Goal: Transaction & Acquisition: Book appointment/travel/reservation

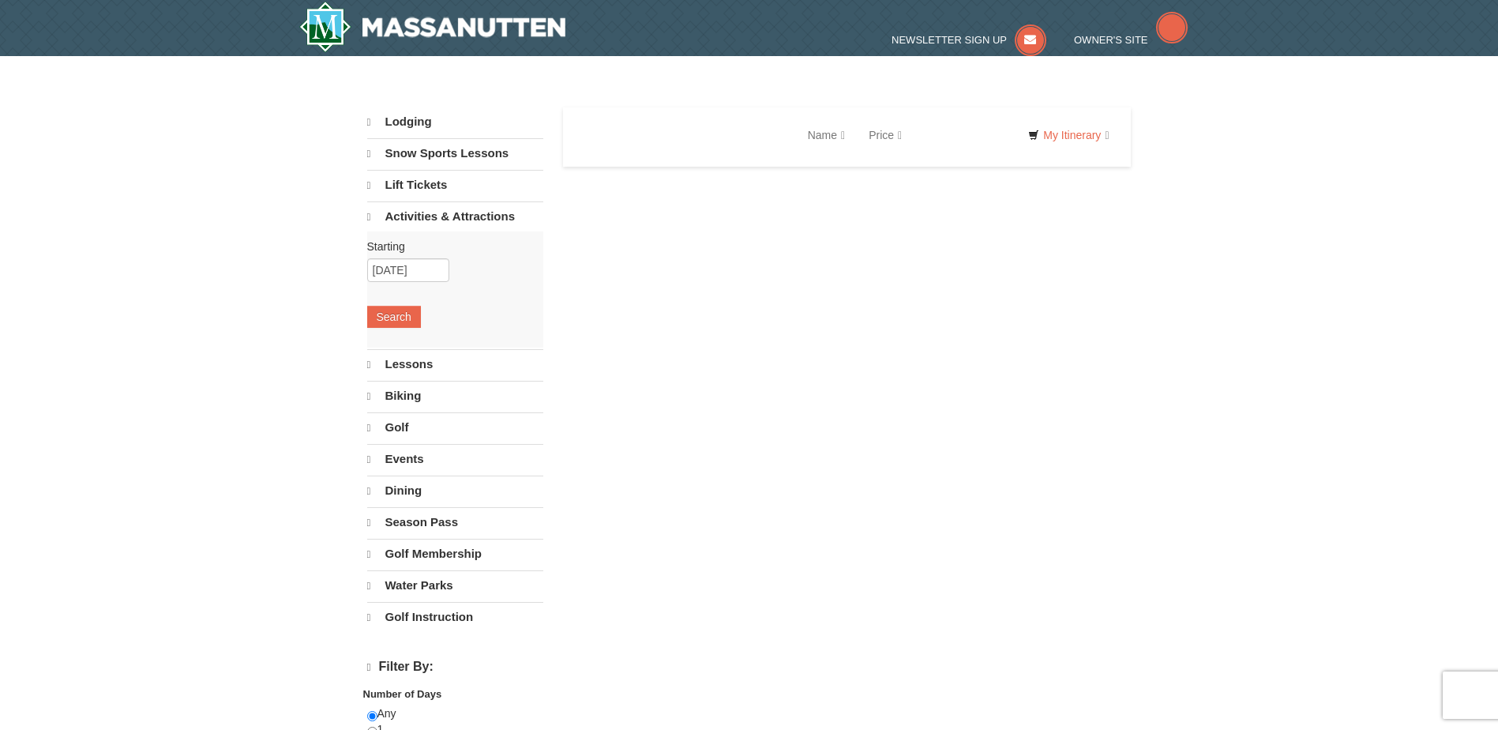
select select "10"
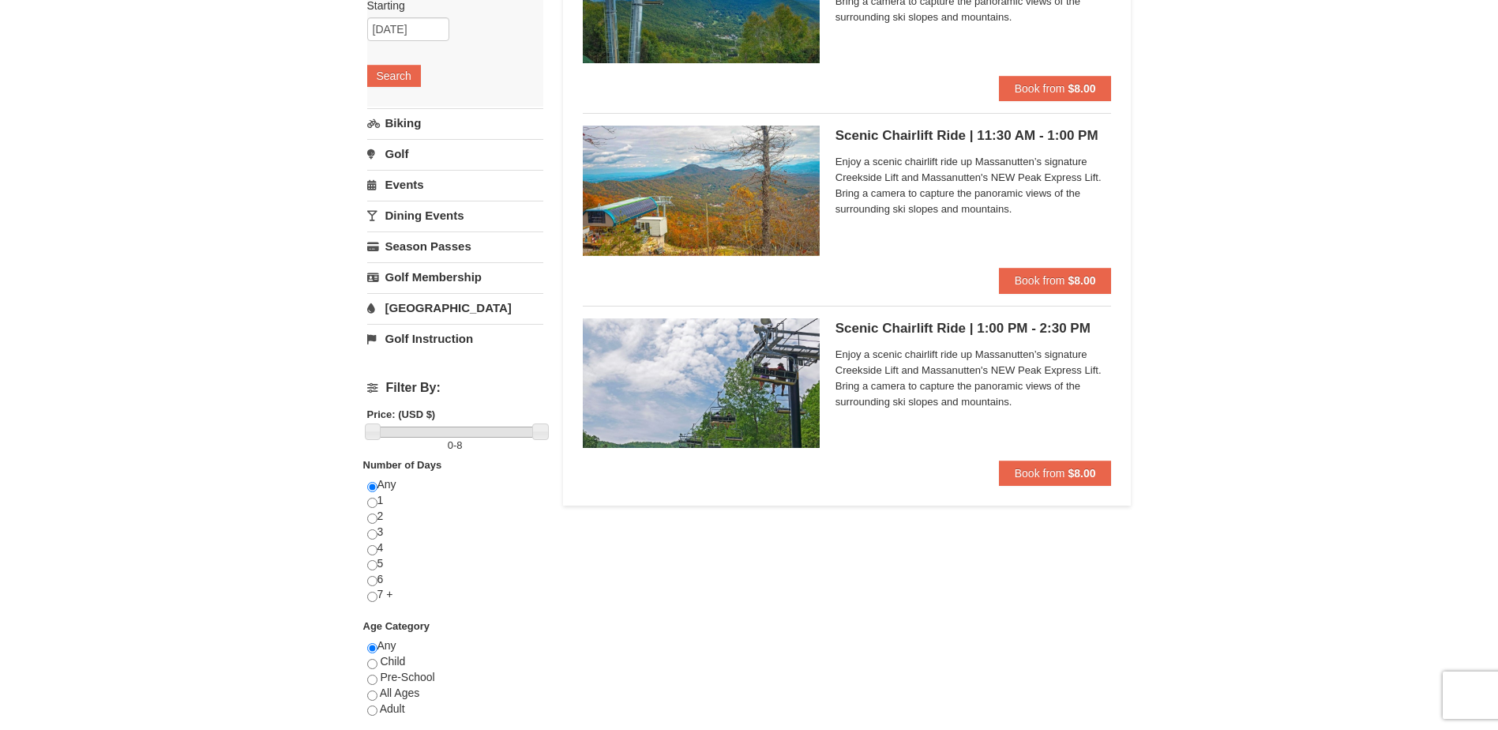
scroll to position [474, 0]
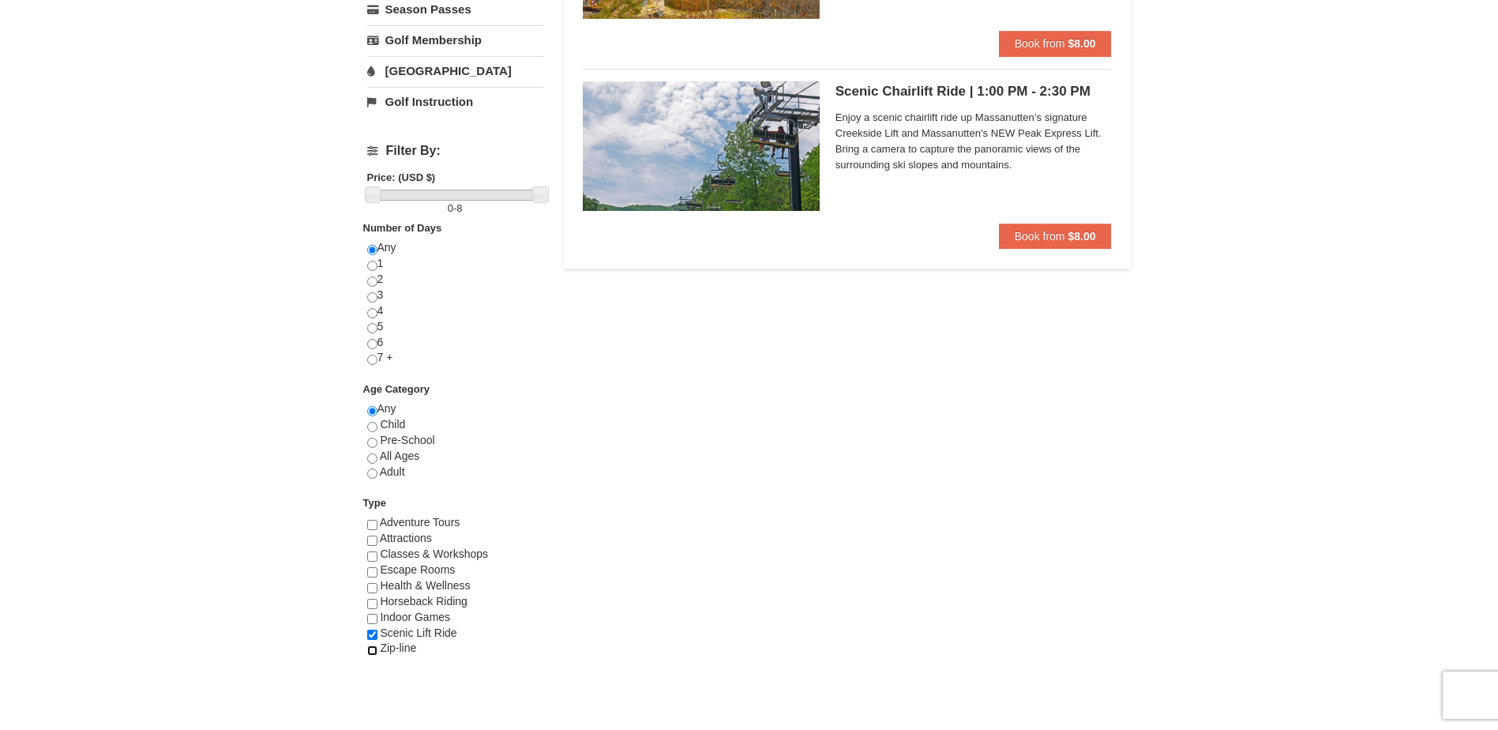
click at [372, 651] on input "checkbox" at bounding box center [372, 650] width 10 height 10
checkbox input "true"
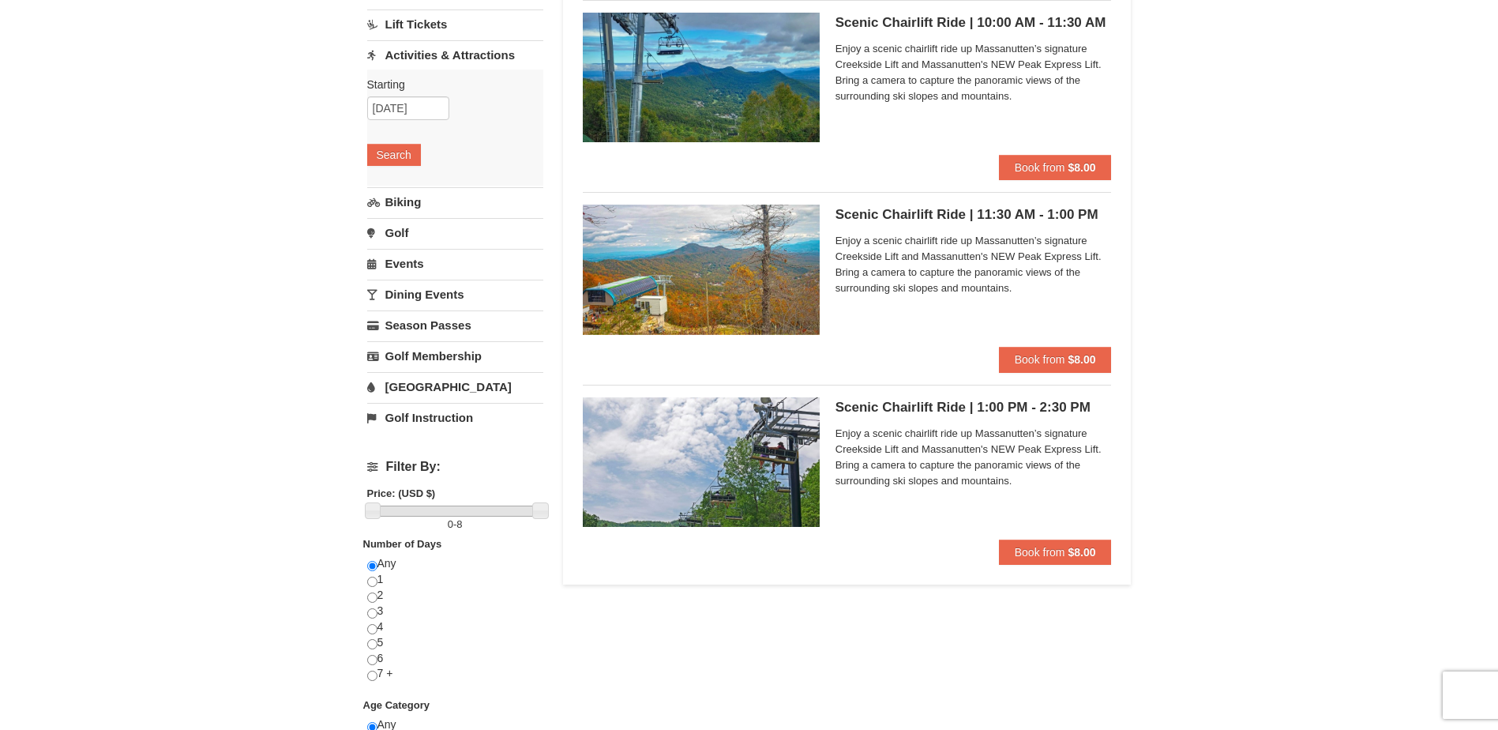
scroll to position [0, 0]
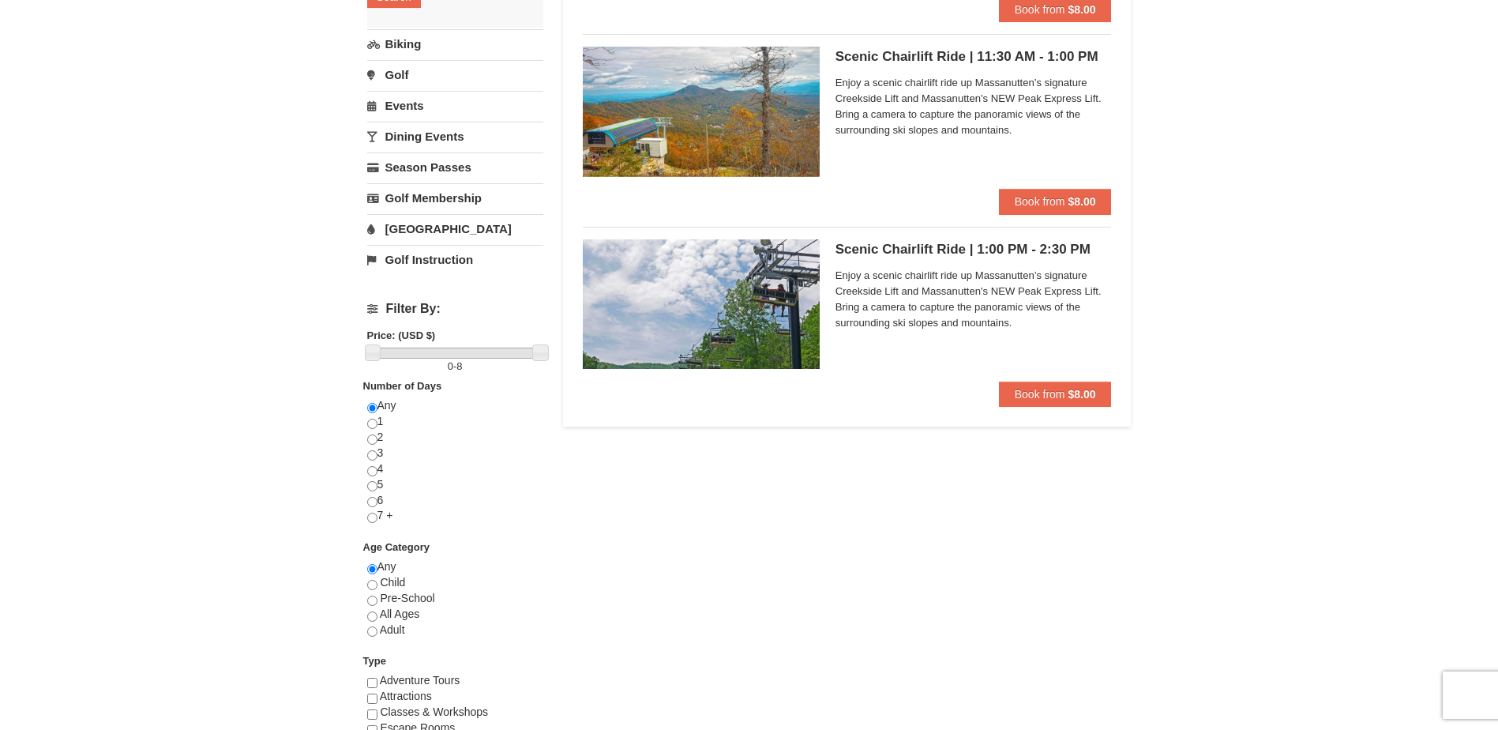
scroll to position [474, 0]
